Goal: Task Accomplishment & Management: Use online tool/utility

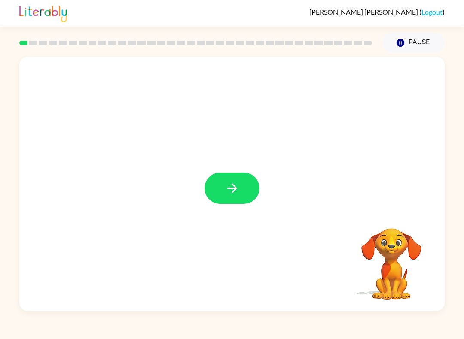
click at [233, 192] on icon "button" at bounding box center [232, 188] width 10 height 10
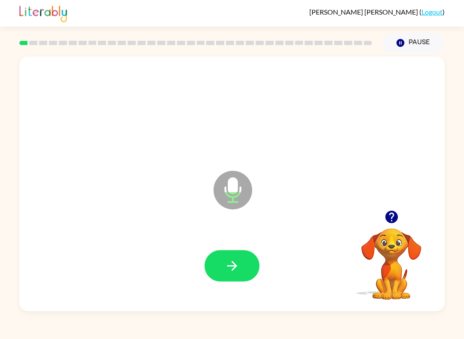
click at [252, 262] on button "button" at bounding box center [231, 265] width 55 height 31
click at [227, 269] on icon "button" at bounding box center [231, 265] width 15 height 15
click at [227, 268] on icon "button" at bounding box center [231, 265] width 15 height 15
click at [221, 264] on button "button" at bounding box center [231, 265] width 55 height 31
click at [233, 269] on icon "button" at bounding box center [232, 266] width 10 height 10
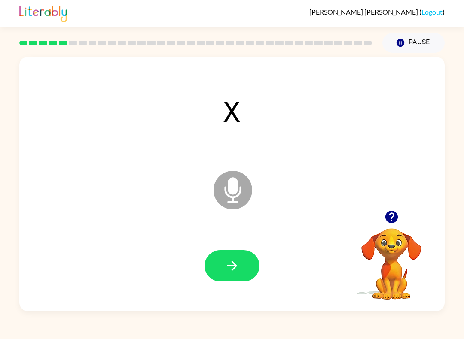
click at [249, 280] on button "button" at bounding box center [231, 265] width 55 height 31
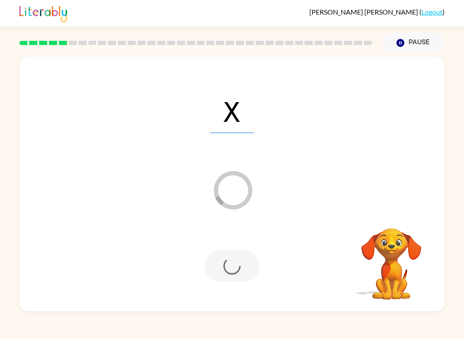
click at [239, 271] on div at bounding box center [231, 265] width 55 height 31
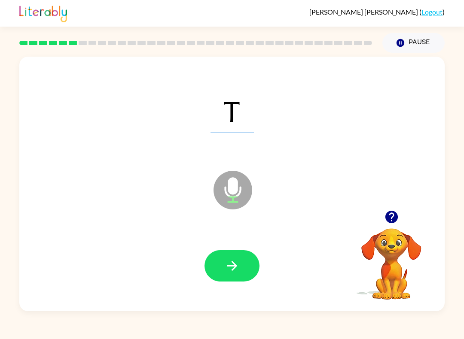
click at [240, 276] on button "button" at bounding box center [231, 265] width 55 height 31
click at [245, 270] on button "button" at bounding box center [231, 265] width 55 height 31
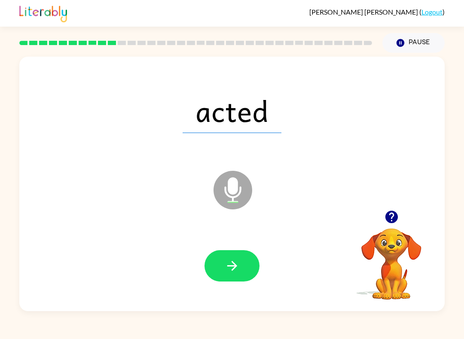
click at [234, 286] on div at bounding box center [232, 265] width 408 height 73
click at [231, 268] on icon "button" at bounding box center [231, 265] width 15 height 15
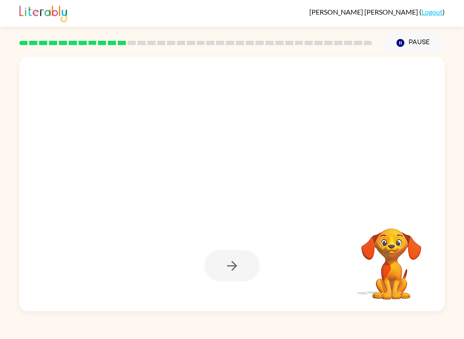
click at [241, 268] on div at bounding box center [231, 265] width 55 height 31
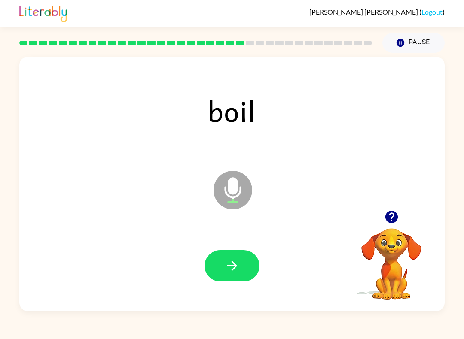
click at [403, 39] on icon "Pause" at bounding box center [399, 42] width 9 height 9
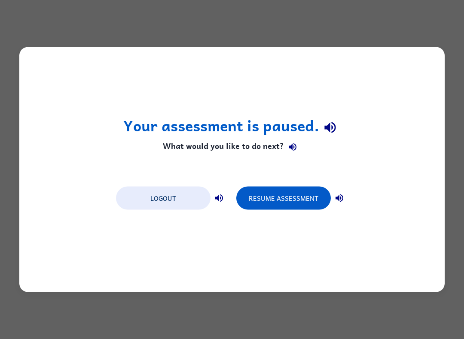
click at [292, 199] on button "Resume Assessment" at bounding box center [283, 198] width 94 height 23
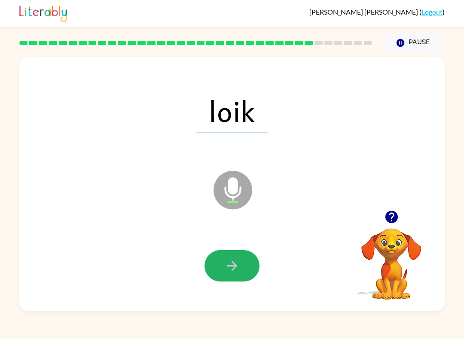
click at [241, 273] on button "button" at bounding box center [231, 265] width 55 height 31
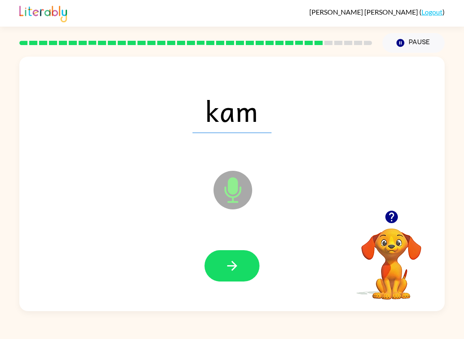
click at [246, 263] on button "button" at bounding box center [231, 265] width 55 height 31
click at [238, 267] on icon "button" at bounding box center [231, 265] width 15 height 15
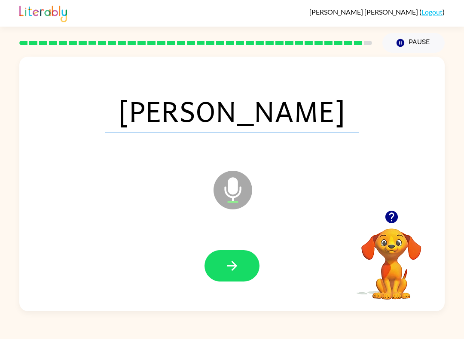
click at [249, 263] on button "button" at bounding box center [231, 265] width 55 height 31
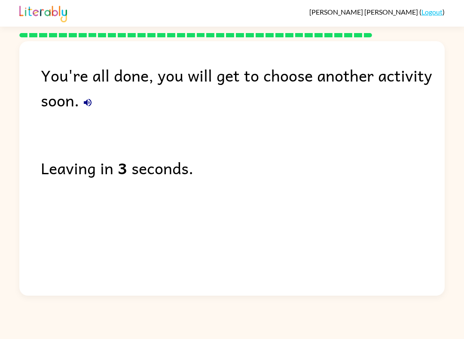
click at [437, 8] on link "Logout" at bounding box center [431, 12] width 21 height 8
